Goal: Task Accomplishment & Management: Manage account settings

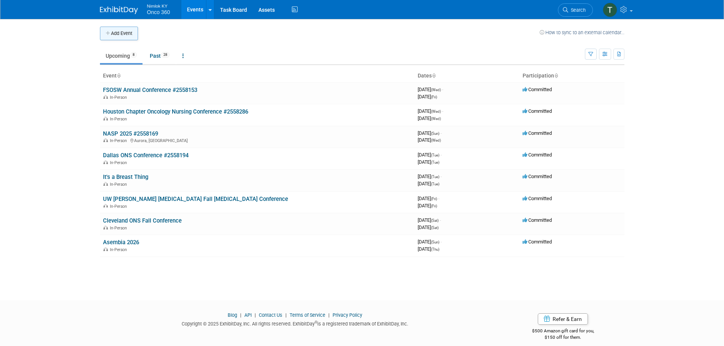
click at [116, 32] on button "Add Event" at bounding box center [119, 34] width 38 height 14
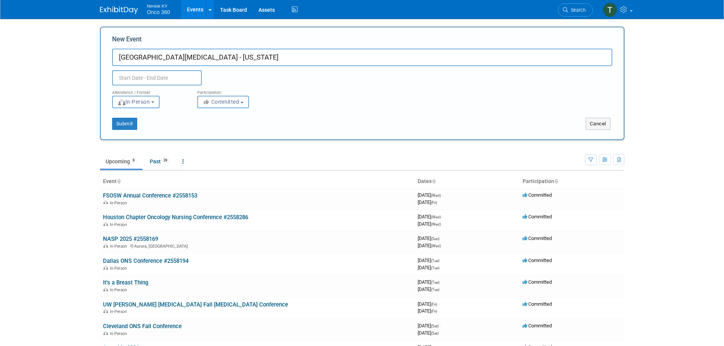
type input "[GEOGRAPHIC_DATA][MEDICAL_DATA] - [US_STATE]"
click at [150, 80] on input "text" at bounding box center [157, 77] width 90 height 15
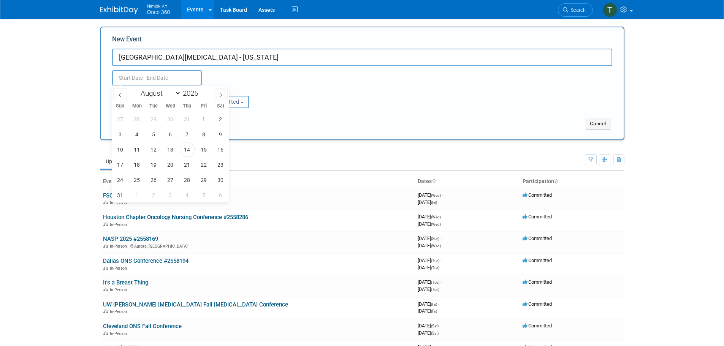
click at [219, 95] on icon at bounding box center [220, 94] width 5 height 5
select select "8"
click at [219, 133] on span "13" at bounding box center [220, 134] width 15 height 15
type input "Sep 13, 2025 to Sep 13, 2025"
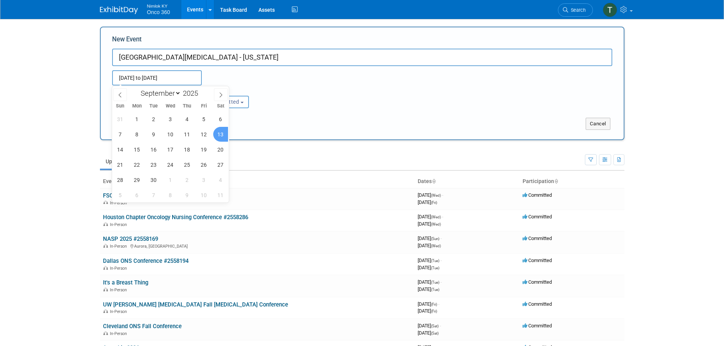
click at [293, 119] on div "Submit" at bounding box center [210, 124] width 218 height 12
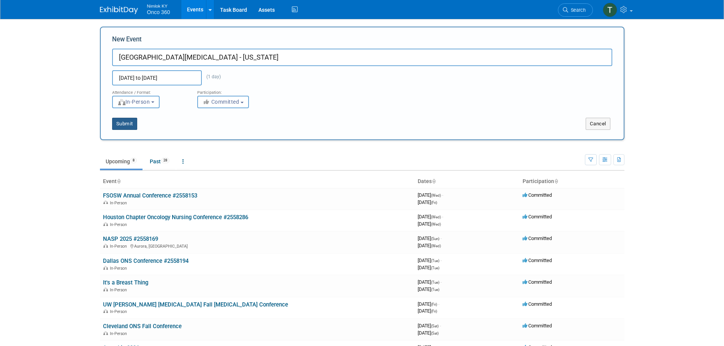
click at [134, 126] on button "Submit" at bounding box center [124, 124] width 25 height 12
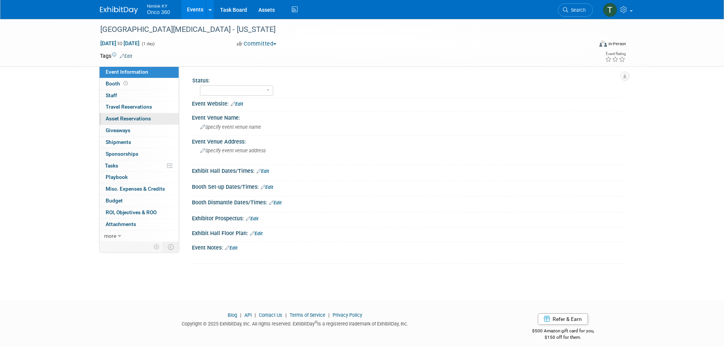
click at [137, 114] on link "0 Asset Reservations 0" at bounding box center [139, 118] width 79 height 11
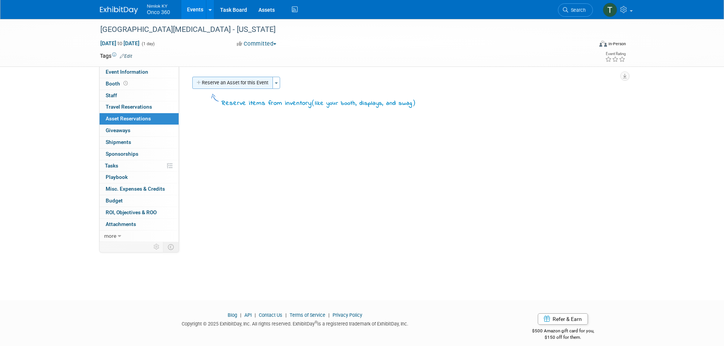
click at [243, 85] on button "Reserve an Asset for this Event" at bounding box center [232, 83] width 81 height 12
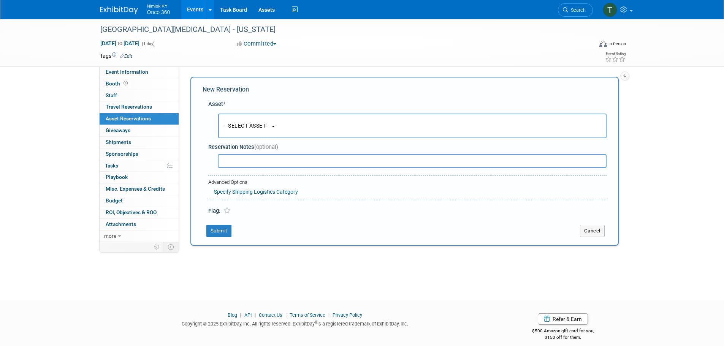
scroll to position [7, 0]
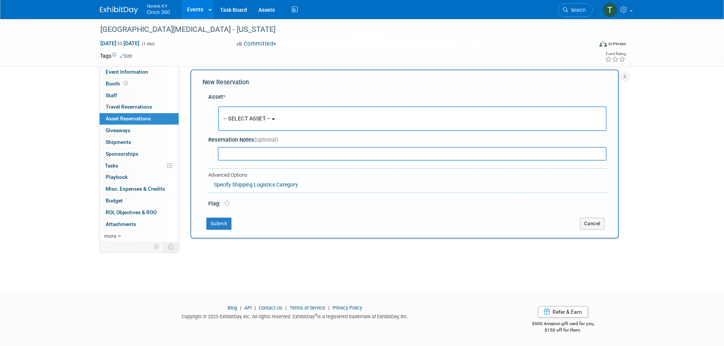
click at [238, 122] on span "-- SELECT ASSET --" at bounding box center [247, 119] width 47 height 6
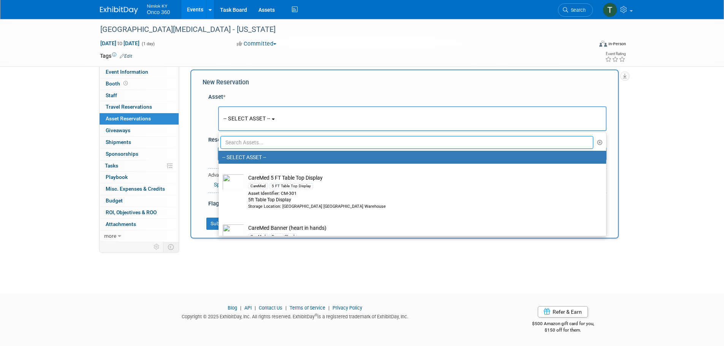
click at [243, 142] on input "text" at bounding box center [407, 142] width 373 height 13
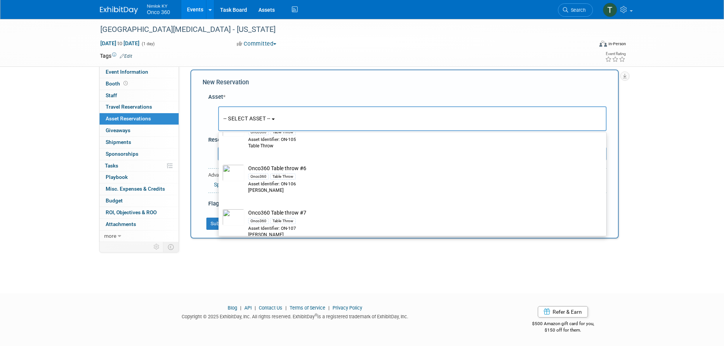
scroll to position [482, 0]
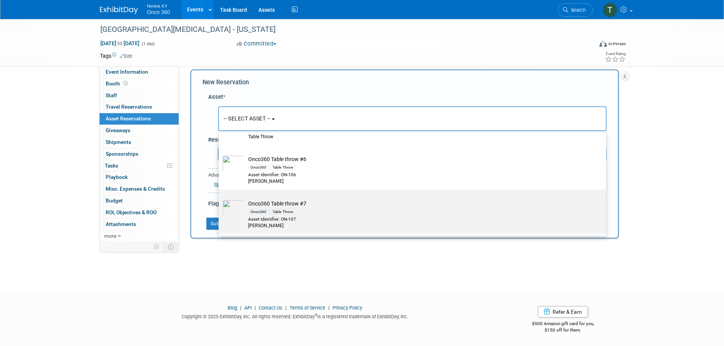
type input "table throw"
click at [306, 212] on div "Onco360 Table Throw" at bounding box center [419, 212] width 343 height 9
click at [220, 199] on input "Onco360 Table throw #7 Onco360 Table Throw Asset Identifier: ON-107 Tabel Throw" at bounding box center [217, 196] width 5 height 5
select select "10719226"
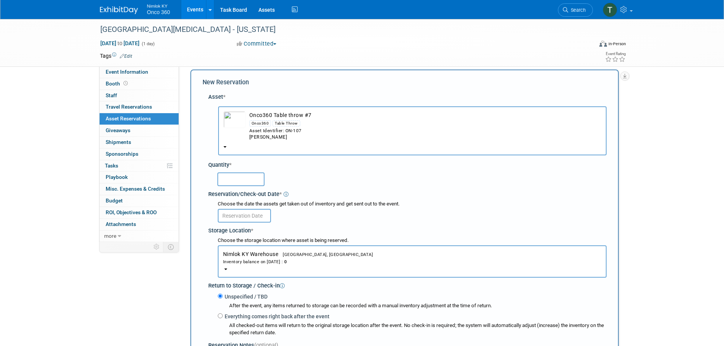
click at [258, 181] on input "text" at bounding box center [241, 180] width 47 height 14
type input "1"
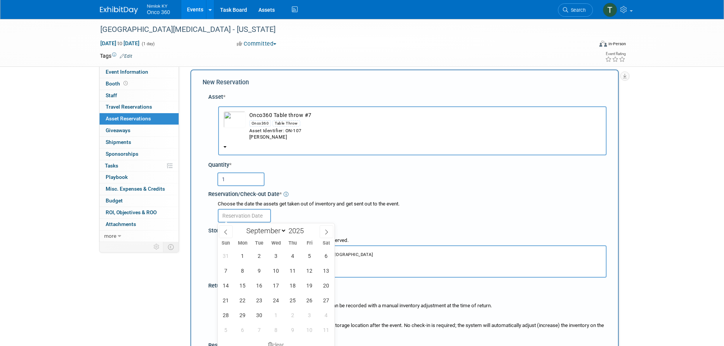
click at [261, 218] on input "text" at bounding box center [244, 216] width 53 height 14
click at [242, 273] on span "8" at bounding box center [242, 271] width 15 height 15
type input "Sep 8, 2025"
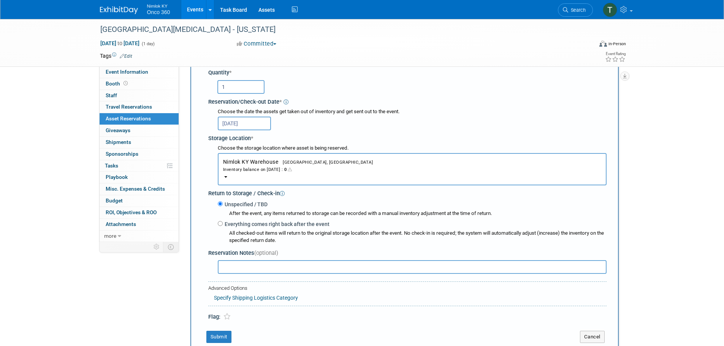
scroll to position [159, 0]
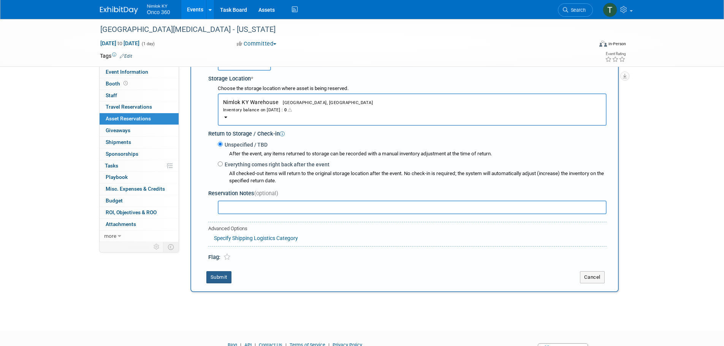
click at [214, 278] on button "Submit" at bounding box center [218, 278] width 25 height 12
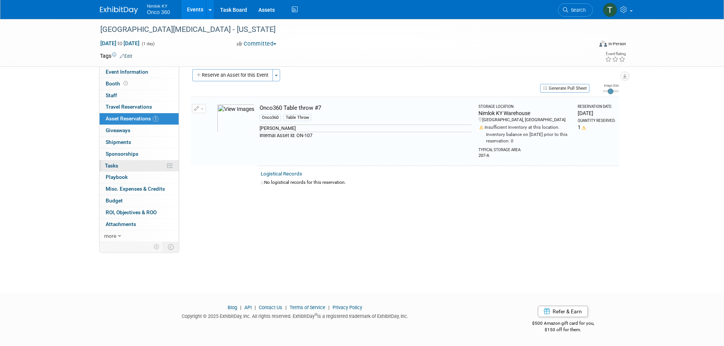
click at [125, 165] on link "0% Tasks 0%" at bounding box center [139, 165] width 79 height 11
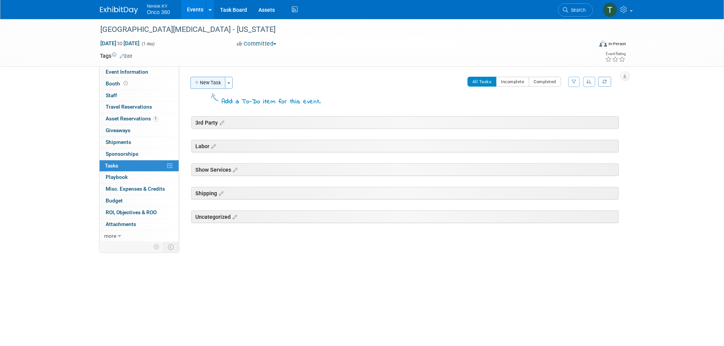
click at [211, 85] on button "New Task" at bounding box center [208, 83] width 35 height 12
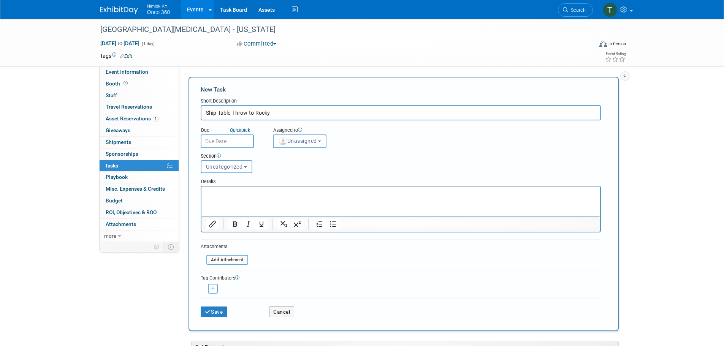
type input "Ship Table Throw to Rocky"
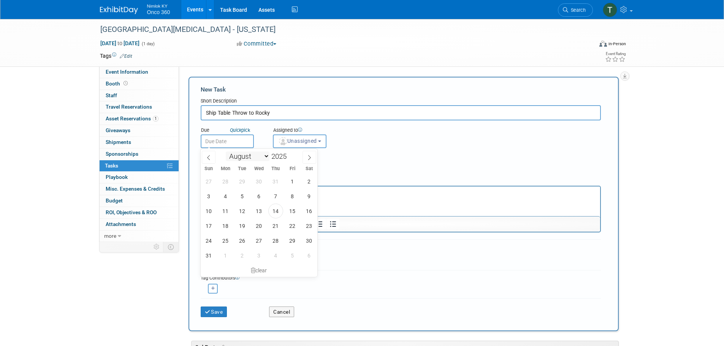
click at [233, 144] on input "text" at bounding box center [227, 142] width 53 height 14
click at [306, 161] on span at bounding box center [310, 157] width 14 height 13
select select "8"
click at [226, 201] on span "8" at bounding box center [225, 196] width 15 height 15
type input "Sep 8, 2025"
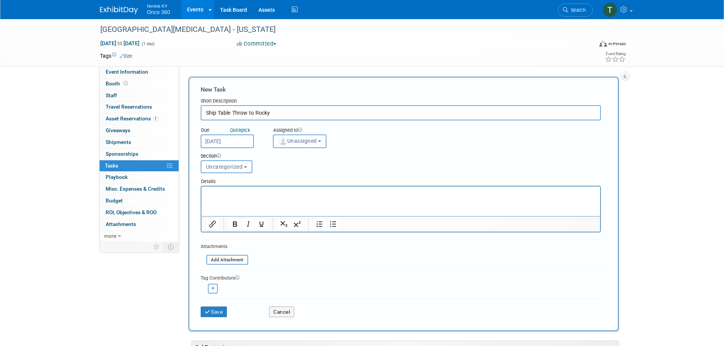
click at [311, 144] on button "Unassigned" at bounding box center [300, 142] width 54 height 14
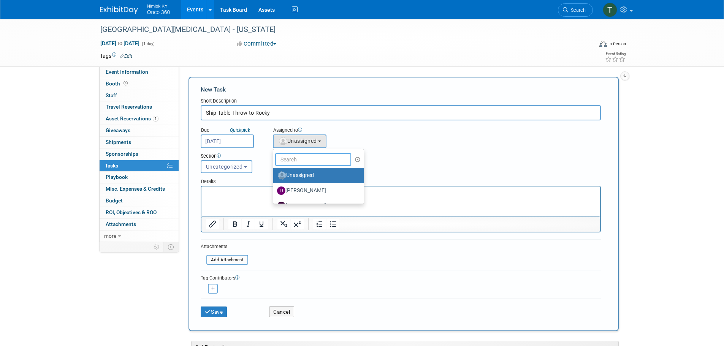
click at [309, 164] on input "text" at bounding box center [313, 159] width 76 height 13
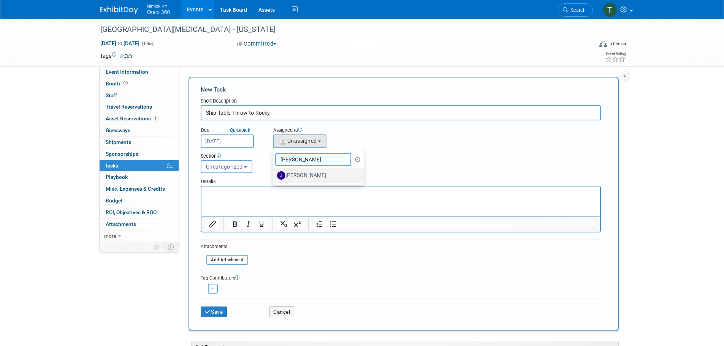
type input "jamie"
click at [308, 182] on label "Jamie Dunn" at bounding box center [316, 176] width 79 height 12
click at [275, 177] on input "Jamie Dunn" at bounding box center [272, 174] width 5 height 5
select select "6959d863-ee32-42c4-bffe-2330cab25484"
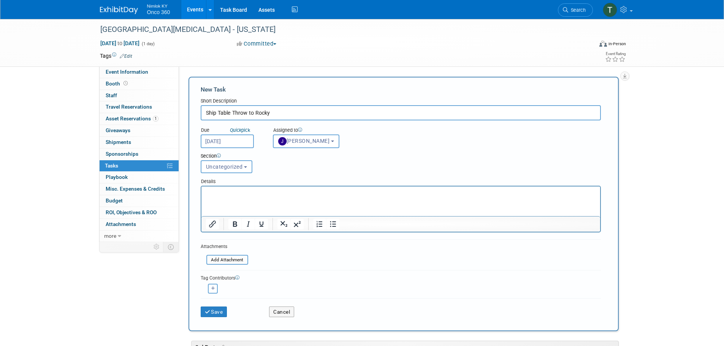
click at [286, 197] on html at bounding box center [400, 192] width 399 height 11
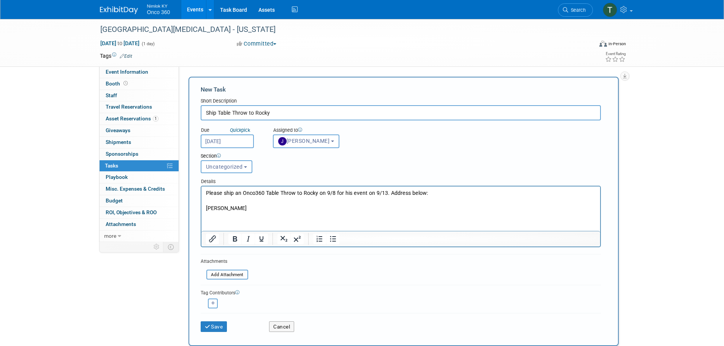
click at [211, 212] on html "Please ship an Onco360 Table Throw to Rocky on 9/8 for his event on 9/13. Addre…" at bounding box center [400, 199] width 399 height 25
drag, startPoint x: 14, startPoint y: 32, endPoint x: 239, endPoint y: 232, distance: 300.9
click at [239, 232] on div at bounding box center [401, 239] width 399 height 16
click at [241, 212] on html "Please ship an Onco360 Table Throw to Rocky on 9/8 for his event on 9/13. Addre…" at bounding box center [400, 199] width 399 height 25
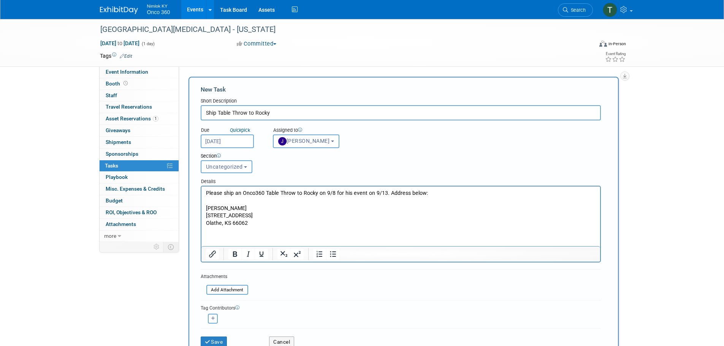
click at [264, 212] on p "14417 South Chalet Dr Olathe, KS 66062" at bounding box center [401, 219] width 390 height 15
drag, startPoint x: 206, startPoint y: 193, endPoint x: 438, endPoint y: 373, distance: 293.8
click at [206, 193] on p "Please ship an Onco360 Table Throw to Rocky on 9/8 for his event on 9/13. Addre…" at bounding box center [401, 201] width 390 height 22
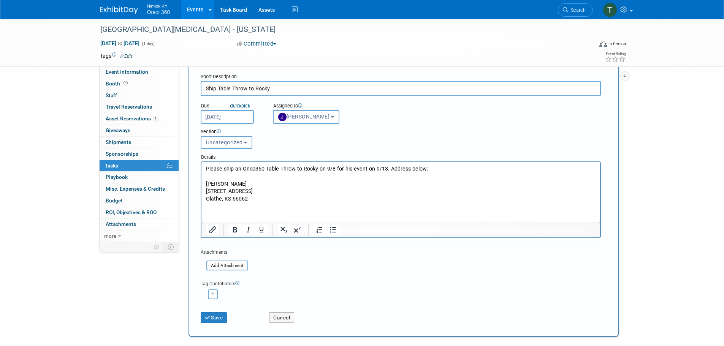
scroll to position [38, 0]
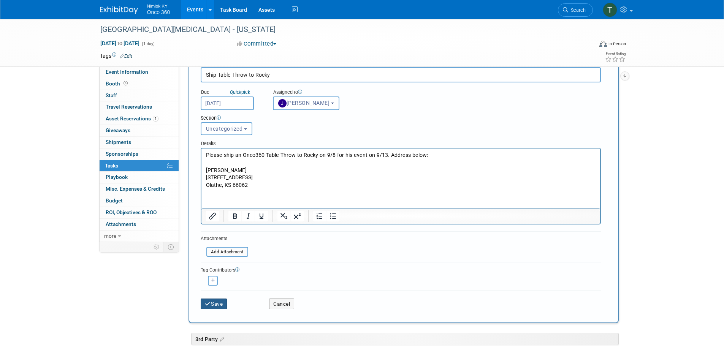
click at [217, 304] on button "Save" at bounding box center [214, 304] width 27 height 11
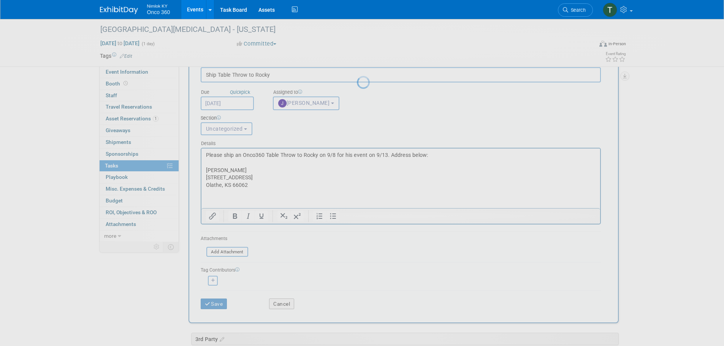
scroll to position [0, 0]
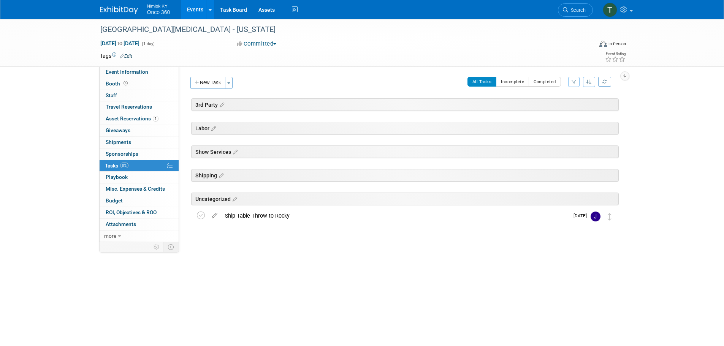
click at [122, 10] on img at bounding box center [119, 10] width 38 height 8
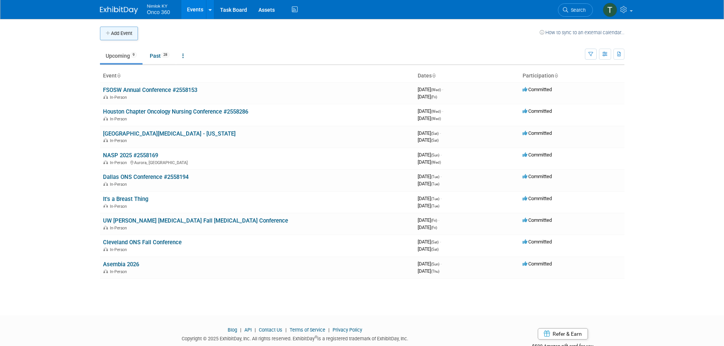
click at [118, 37] on button "Add Event" at bounding box center [119, 34] width 38 height 14
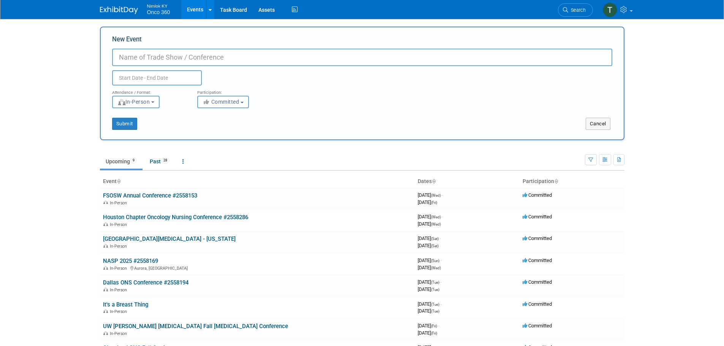
click at [144, 53] on input "New Event" at bounding box center [362, 57] width 500 height 17
type input "APPOS [US_STATE]"
click at [123, 74] on input "text" at bounding box center [157, 77] width 90 height 15
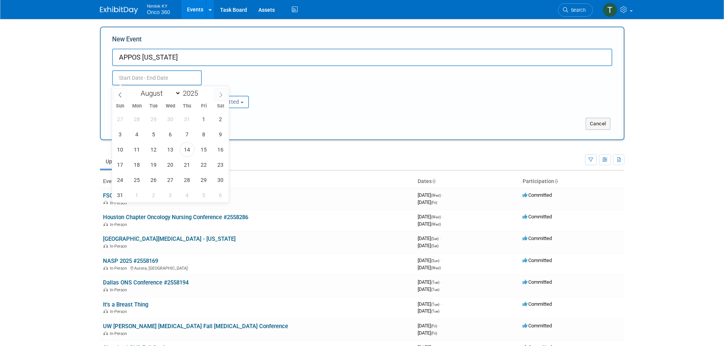
click at [219, 96] on icon at bounding box center [220, 94] width 5 height 5
select select "8"
click at [206, 136] on span "12" at bounding box center [204, 134] width 15 height 15
click at [218, 133] on span "13" at bounding box center [220, 134] width 15 height 15
type input "[DATE] to [DATE]"
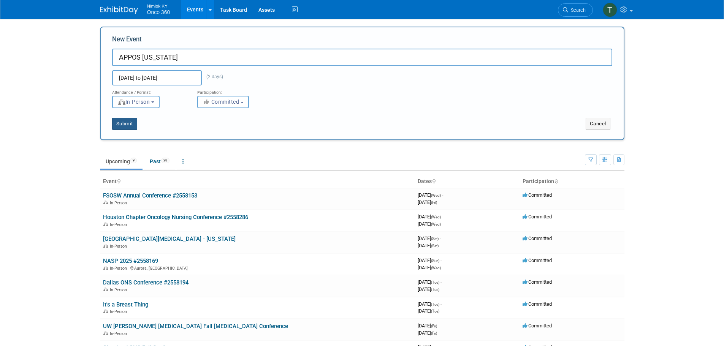
click at [122, 124] on button "Submit" at bounding box center [124, 124] width 25 height 12
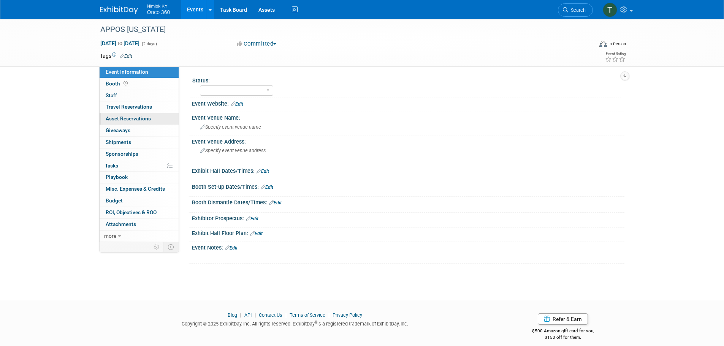
click at [137, 119] on span "Asset Reservations 0" at bounding box center [128, 119] width 45 height 6
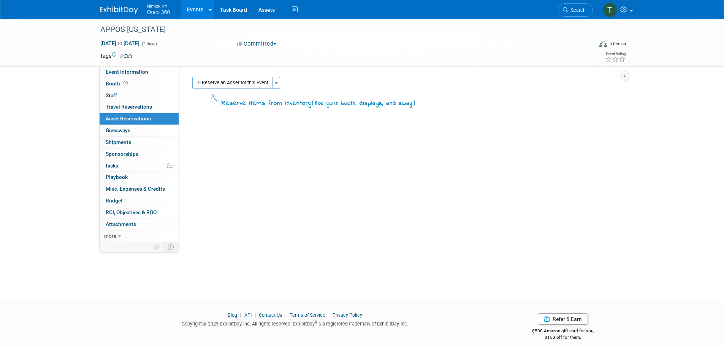
click at [214, 82] on button "Reserve an Asset for this Event" at bounding box center [232, 83] width 81 height 12
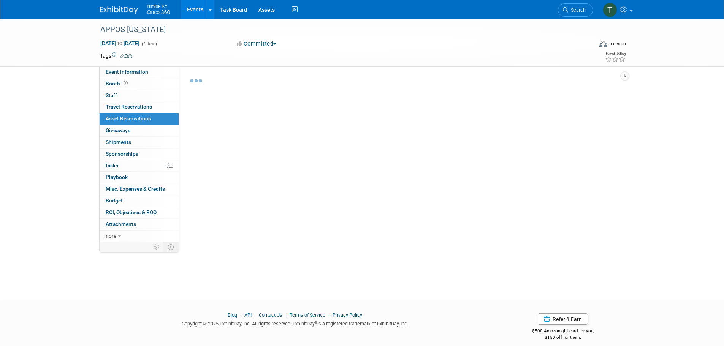
scroll to position [7, 0]
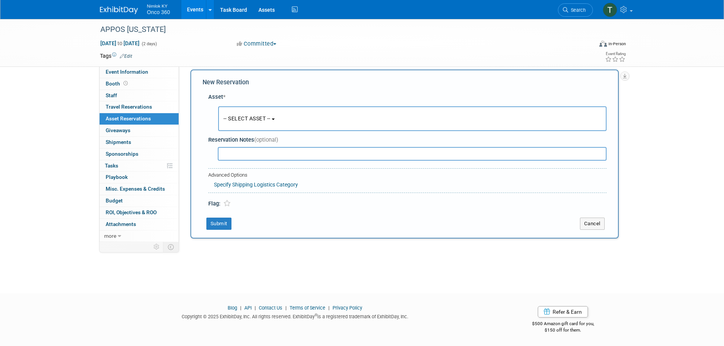
click at [234, 122] on span "-- SELECT ASSET --" at bounding box center [247, 119] width 47 height 6
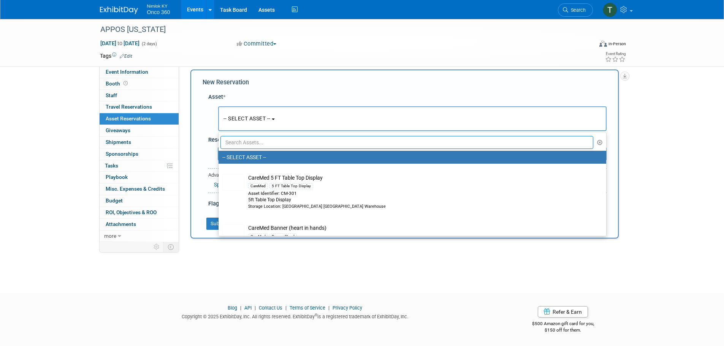
click at [237, 139] on input "text" at bounding box center [407, 142] width 373 height 13
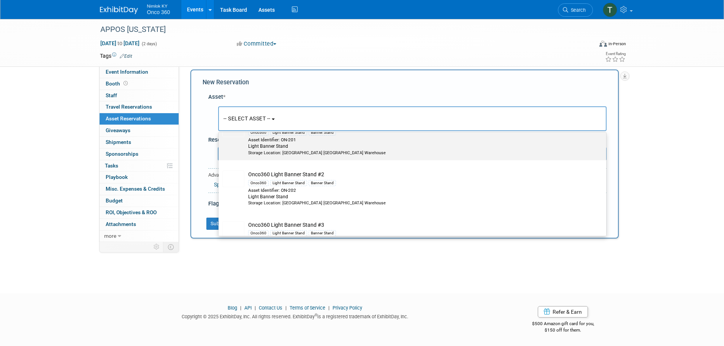
scroll to position [68, 0]
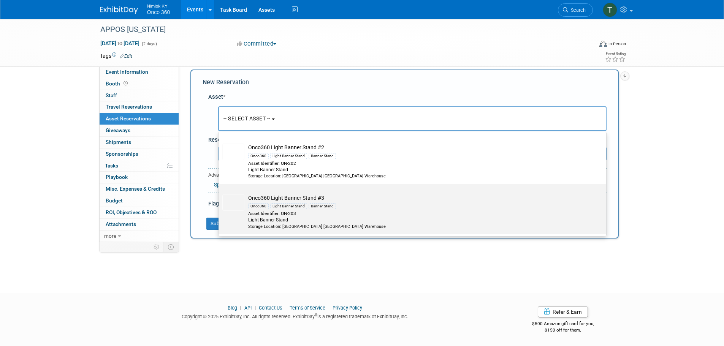
type input "light"
click at [276, 196] on td "Onco360 Light Banner Stand #3 Onco360 Light Banner Stand Banner Stand Asset Ide…" at bounding box center [418, 211] width 347 height 35
click at [220, 193] on input "Onco360 Light Banner Stand #3 Onco360 Light Banner Stand Banner Stand Asset Ide…" at bounding box center [217, 190] width 5 height 5
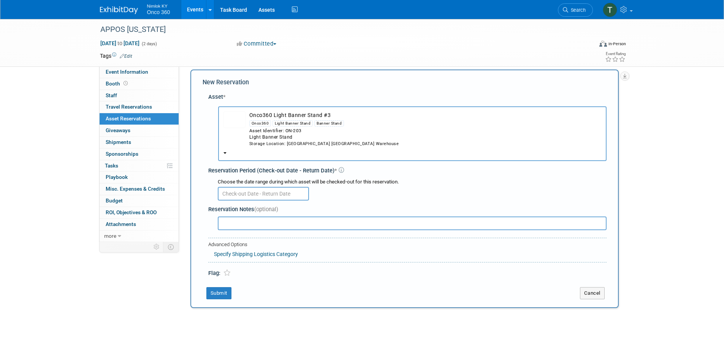
click at [260, 195] on input "text" at bounding box center [263, 194] width 91 height 14
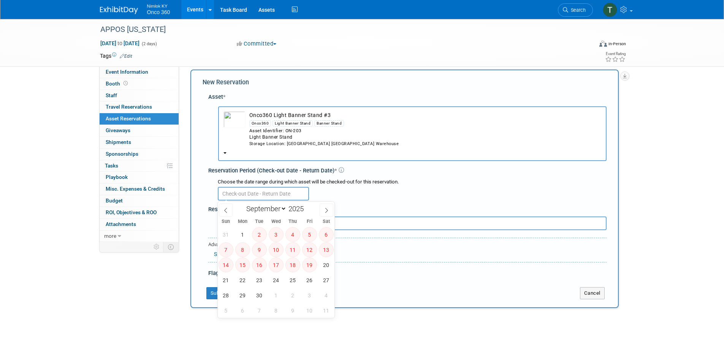
click at [269, 116] on td "Onco360 Light Banner Stand #3 Onco360 Light Banner Stand Banner Stand Asset Ide…" at bounding box center [424, 128] width 356 height 35
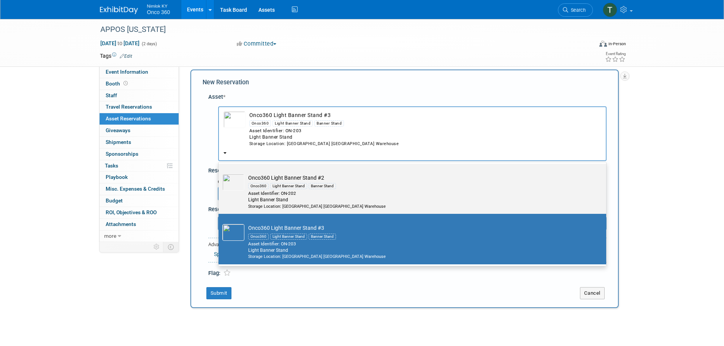
click at [280, 189] on div "Light Banner Stand" at bounding box center [288, 186] width 37 height 6
click at [220, 173] on input "Onco360 Light Banner Stand #2 Onco360 Light Banner Stand Banner Stand Asset Ide…" at bounding box center [217, 170] width 5 height 5
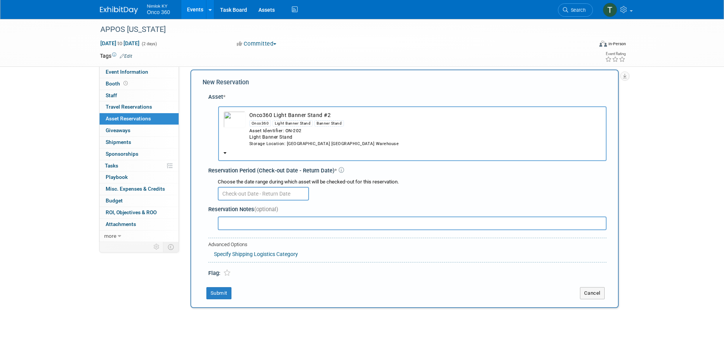
click at [278, 193] on input "text" at bounding box center [263, 194] width 91 height 14
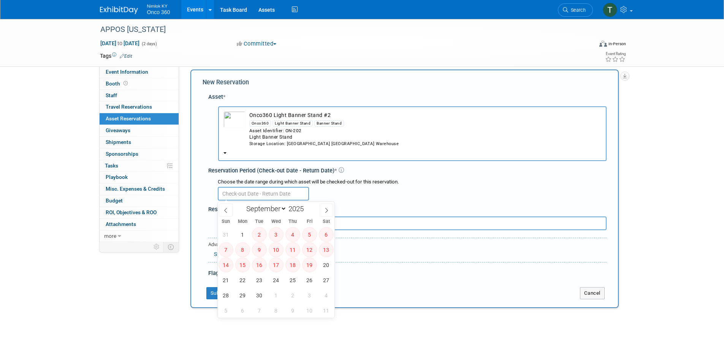
click at [223, 151] on button "Onco360 Light Banner Stand #2 Onco360 Light Banner Stand Banner Stand Asset Ide…" at bounding box center [412, 133] width 389 height 55
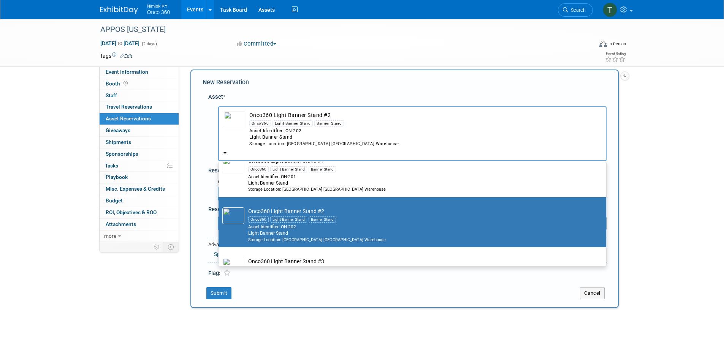
scroll to position [0, 0]
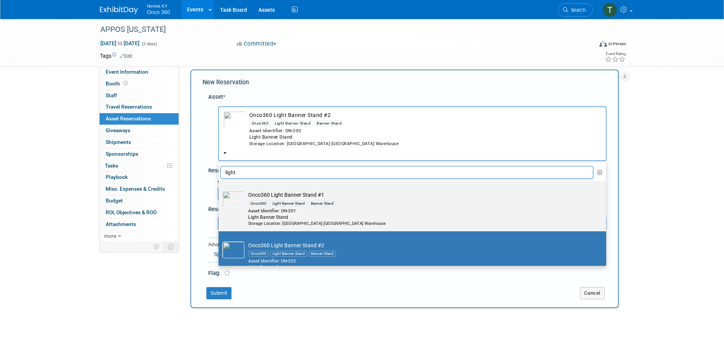
click at [281, 201] on div "Light Banner Stand" at bounding box center [288, 204] width 37 height 6
click at [220, 190] on input "Onco360 Light Banner Stand #1 Onco360 Light Banner Stand Banner Stand Asset Ide…" at bounding box center [217, 187] width 5 height 5
select select "10716569"
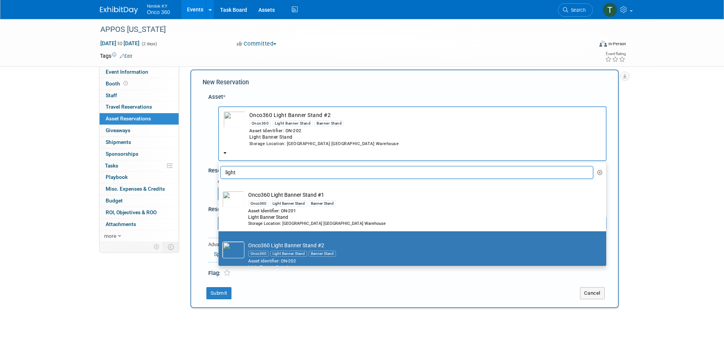
select select "8"
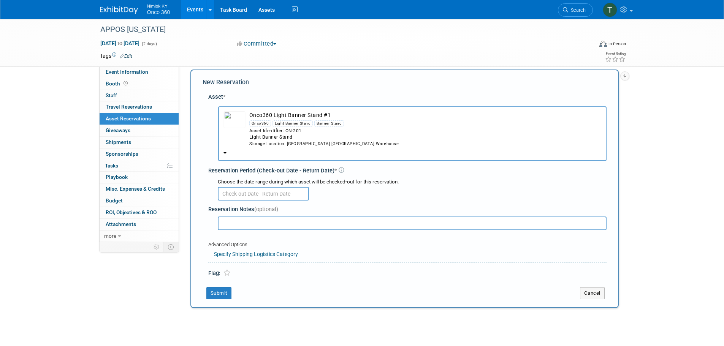
click at [272, 196] on input "text" at bounding box center [263, 194] width 91 height 14
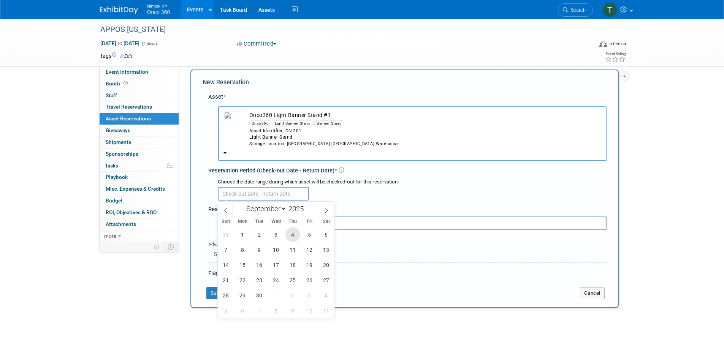
click at [290, 236] on span "4" at bounding box center [293, 234] width 15 height 15
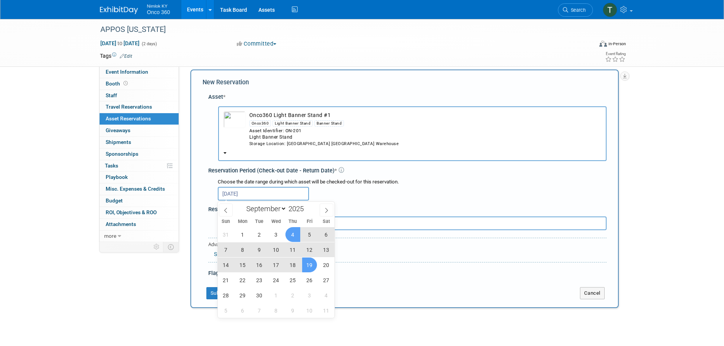
click at [311, 264] on span "19" at bounding box center [309, 265] width 15 height 15
type input "Sep 4, 2025 to Sep 19, 2025"
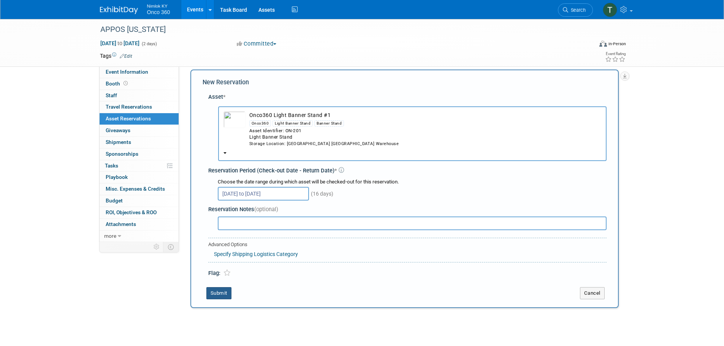
click at [221, 293] on button "Submit" at bounding box center [218, 293] width 25 height 12
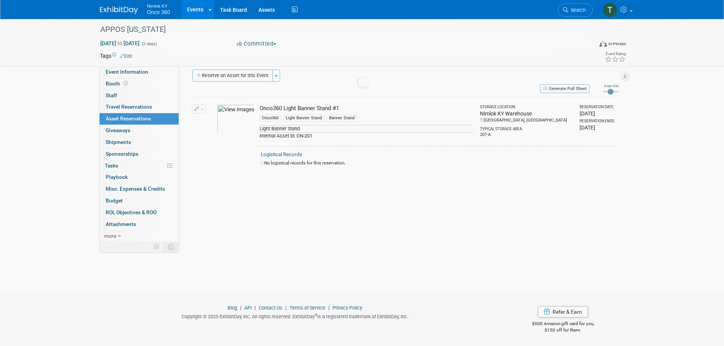
scroll to position [8, 0]
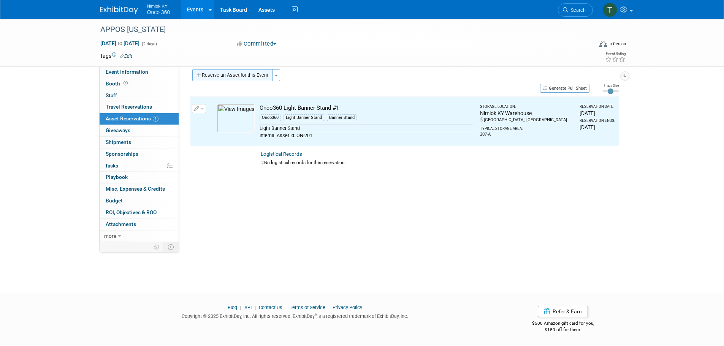
click at [223, 75] on button "Reserve an Asset for this Event" at bounding box center [232, 75] width 81 height 12
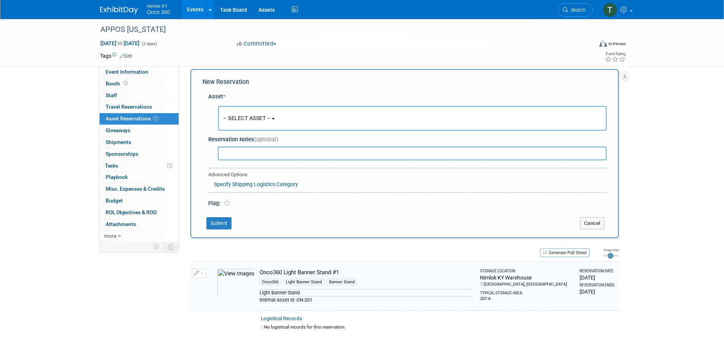
scroll to position [7, 0]
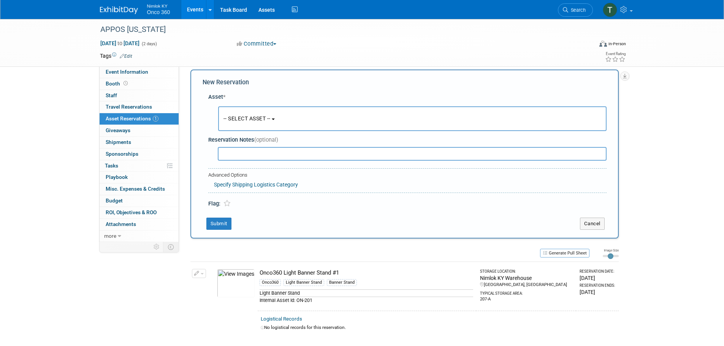
click at [256, 123] on button "-- SELECT ASSET --" at bounding box center [412, 118] width 389 height 25
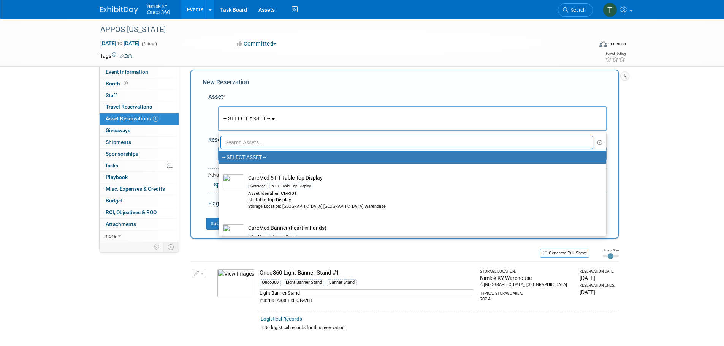
click at [249, 138] on input "text" at bounding box center [407, 142] width 373 height 13
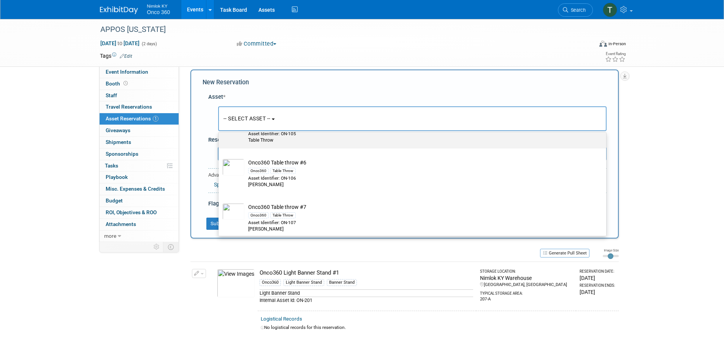
scroll to position [482, 0]
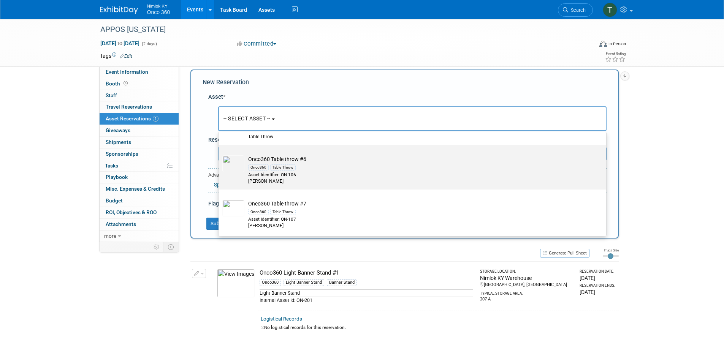
type input "table throw"
click at [311, 176] on div "Asset Identifier: ON-106" at bounding box center [419, 175] width 343 height 6
click at [220, 154] on input "Onco360 Table throw #6 Onco360 Table Throw Asset Identifier: ON-106 Tabel Throw" at bounding box center [217, 151] width 5 height 5
select select "10718843"
select select "8"
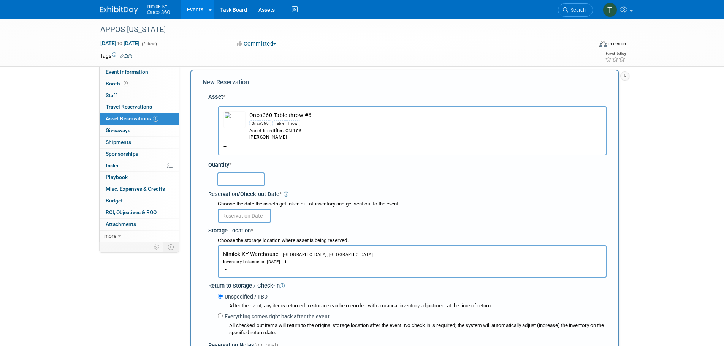
click at [245, 176] on input "text" at bounding box center [241, 180] width 47 height 14
type input "1"
click at [302, 178] on div "1" at bounding box center [412, 178] width 389 height 15
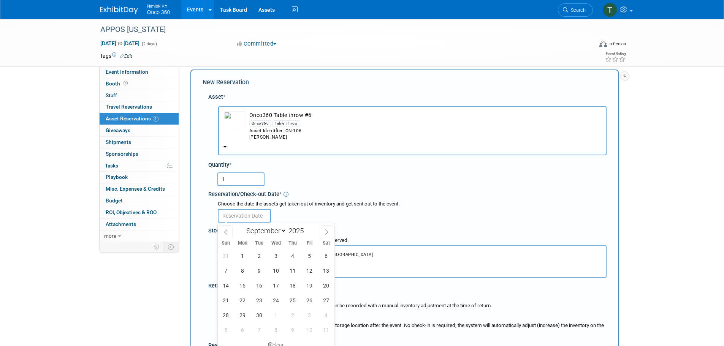
click at [255, 214] on input "text" at bounding box center [244, 216] width 53 height 14
click at [291, 254] on span "4" at bounding box center [293, 256] width 15 height 15
type input "Sep 4, 2025"
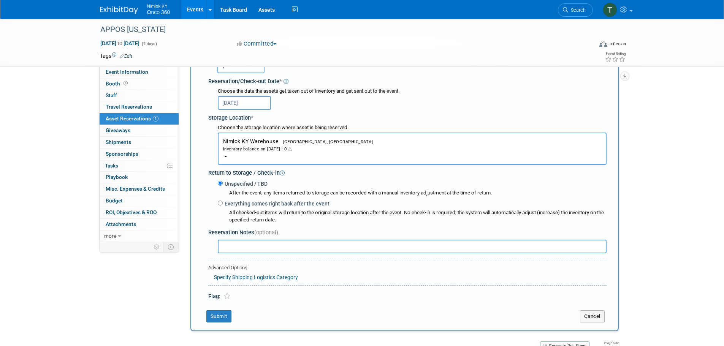
scroll to position [159, 0]
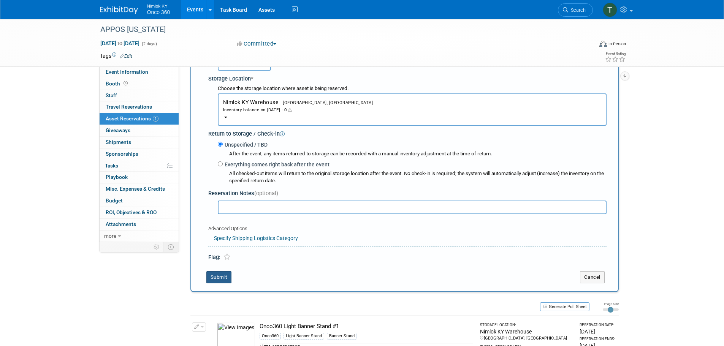
click at [222, 275] on button "Submit" at bounding box center [218, 278] width 25 height 12
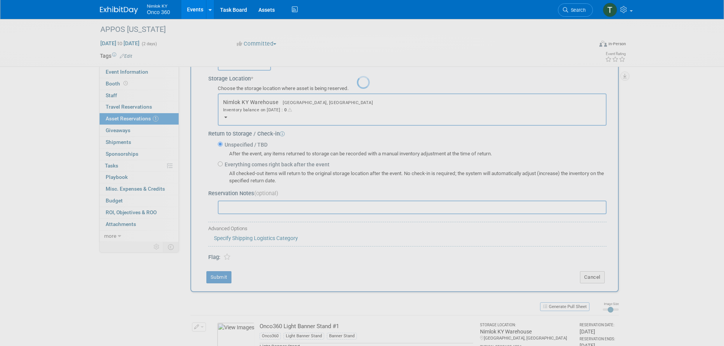
scroll to position [12, 0]
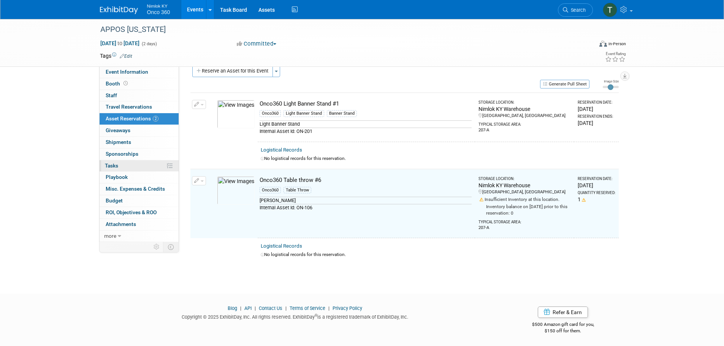
click at [109, 162] on link "0% Tasks 0%" at bounding box center [139, 165] width 79 height 11
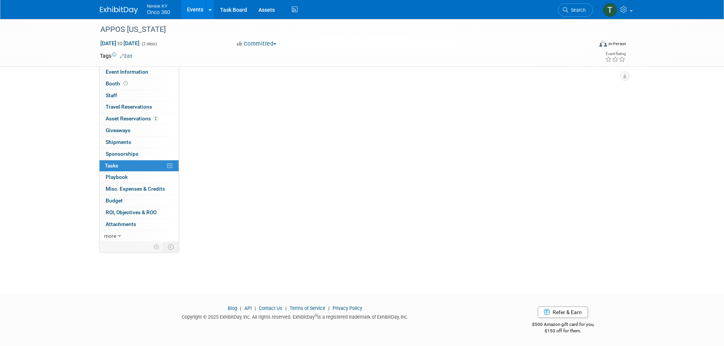
scroll to position [0, 0]
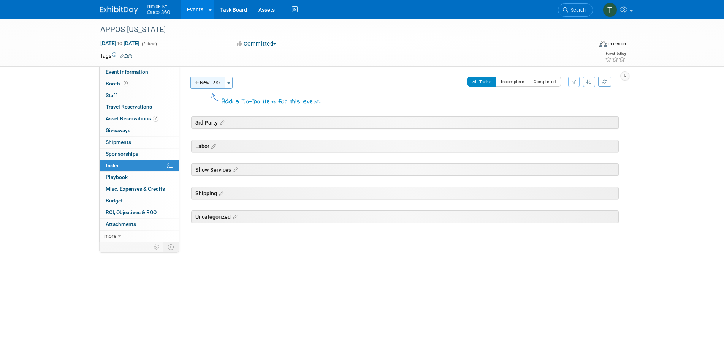
click at [214, 89] on button "New Task" at bounding box center [208, 83] width 35 height 12
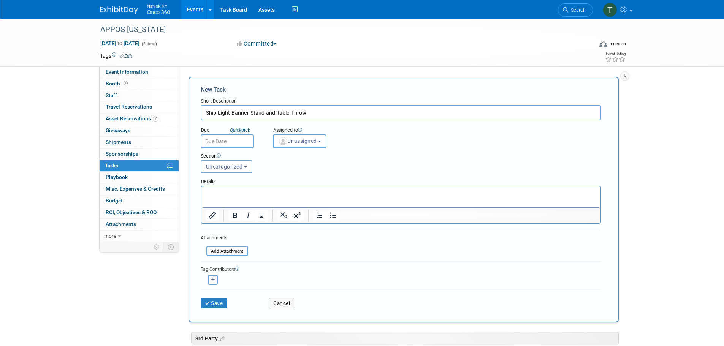
type input "Ship Light Banner Stand and Table Throw"
click at [224, 144] on input "text" at bounding box center [227, 142] width 53 height 14
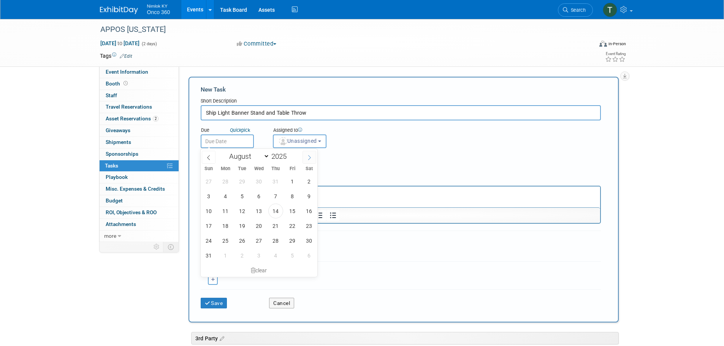
click at [309, 160] on icon at bounding box center [309, 157] width 5 height 5
select select "8"
click at [279, 182] on span "4" at bounding box center [275, 181] width 15 height 15
type input "Sep 4, 2025"
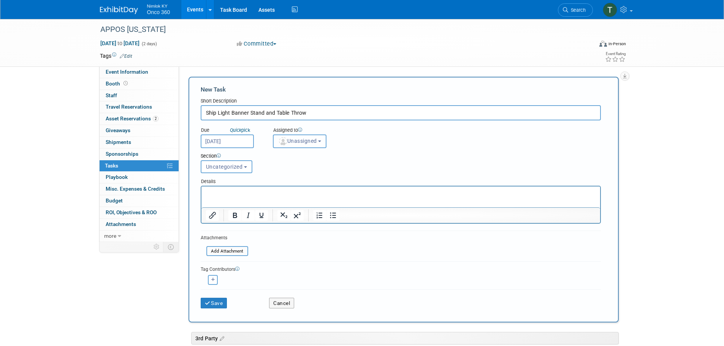
click at [305, 146] on button "Unassigned" at bounding box center [300, 142] width 54 height 14
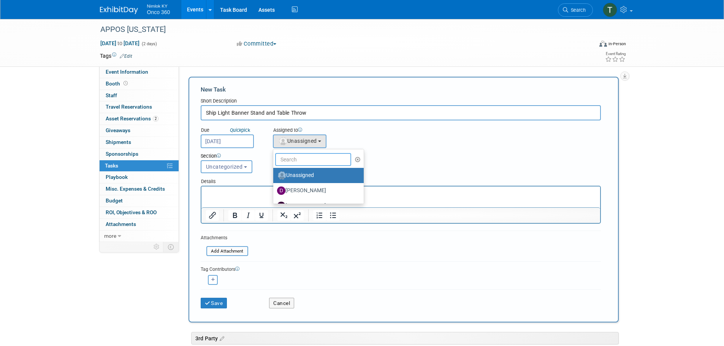
click at [302, 158] on input "text" at bounding box center [313, 159] width 76 height 13
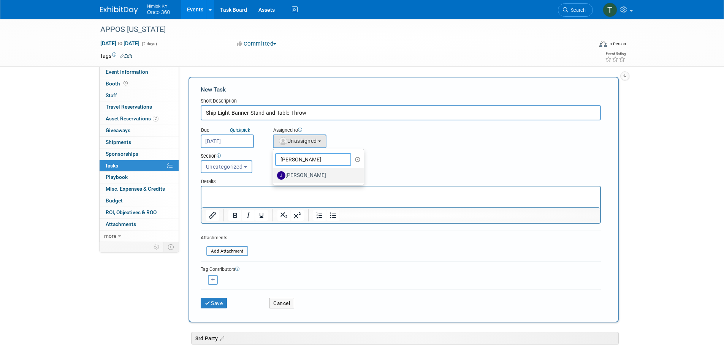
type input "jamie"
click at [306, 173] on label "Jamie Dunn" at bounding box center [316, 176] width 79 height 12
click at [275, 173] on input "Jamie Dunn" at bounding box center [272, 174] width 5 height 5
select select "6959d863-ee32-42c4-bffe-2330cab25484"
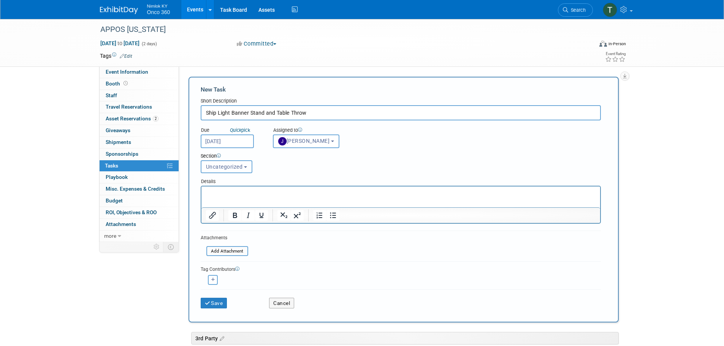
click at [230, 166] on span "Uncategorized" at bounding box center [224, 167] width 37 height 6
click at [305, 165] on div "Section Uncategorized 3rd Party Labor Show Services Shipping Uncategorized Unca…" at bounding box center [384, 161] width 378 height 27
click at [227, 190] on p "Rich Text Area. Press ALT-0 for help." at bounding box center [401, 194] width 390 height 8
click at [450, 197] on html "Please ship a light banner stand and table throw to Corina at the address below…" at bounding box center [400, 192] width 399 height 11
click at [445, 192] on p "Please ship a light banner stand and table throw to Corina at the address below…" at bounding box center [401, 194] width 390 height 8
